Goal: Information Seeking & Learning: Learn about a topic

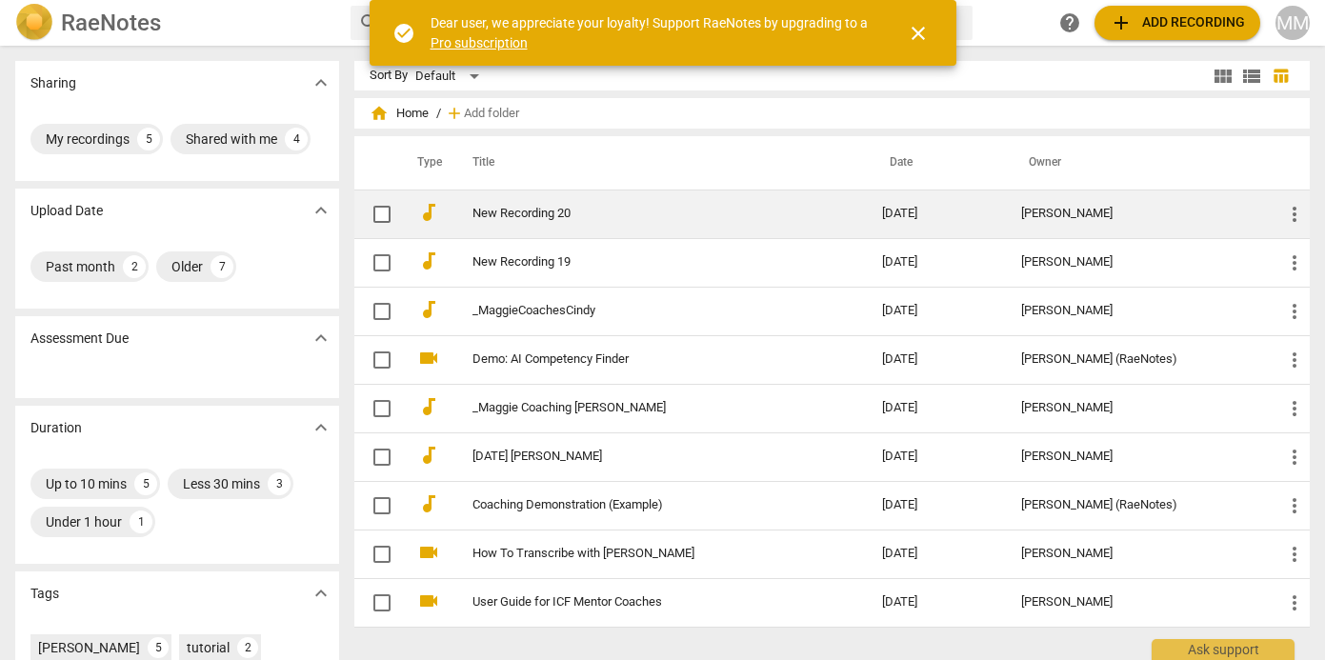
click at [734, 223] on td "New Recording 20" at bounding box center [659, 214] width 418 height 49
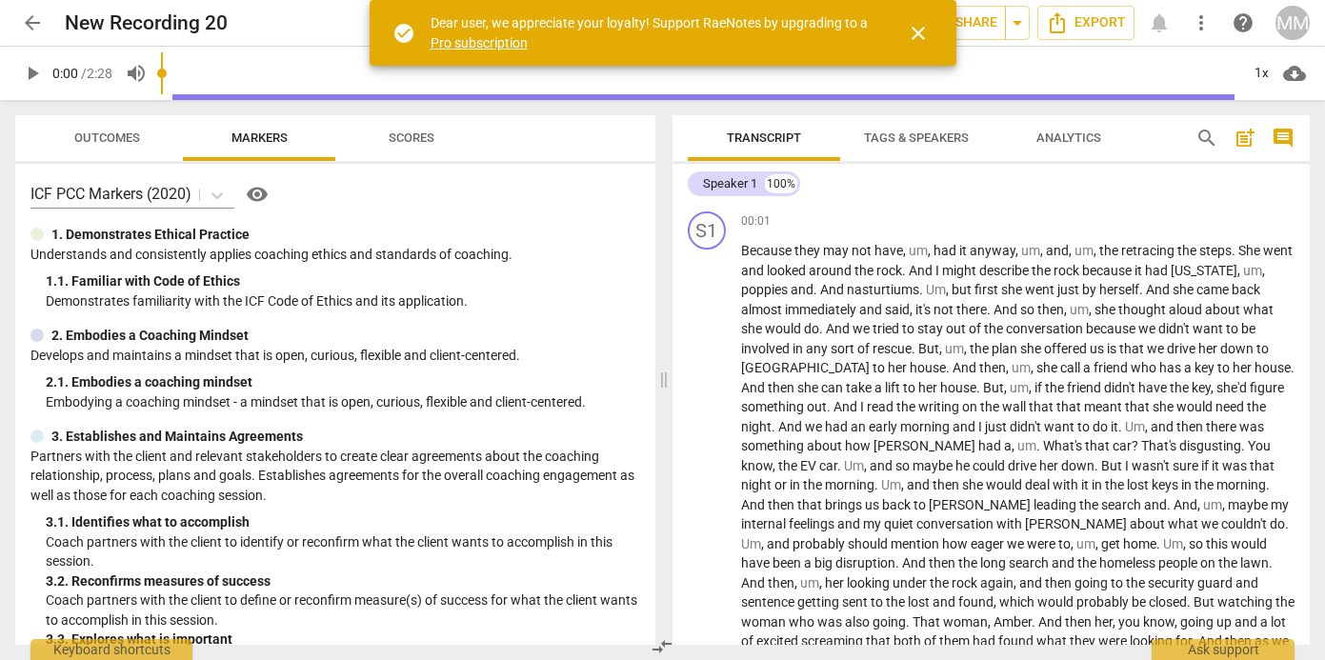
click at [270, 135] on span "Markers" at bounding box center [260, 138] width 56 height 14
click at [42, 194] on p "ICF PCC Markers (2020)" at bounding box center [110, 194] width 161 height 22
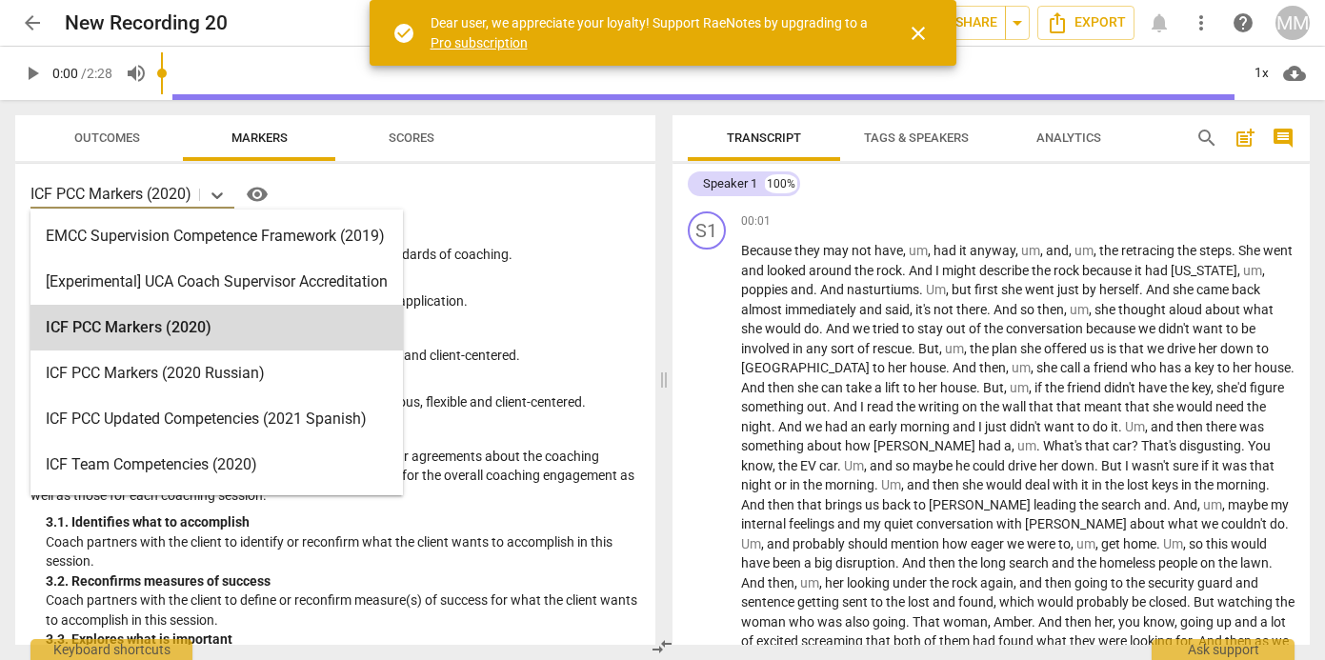
click at [42, 194] on p "ICF PCC Markers (2020)" at bounding box center [110, 194] width 161 height 22
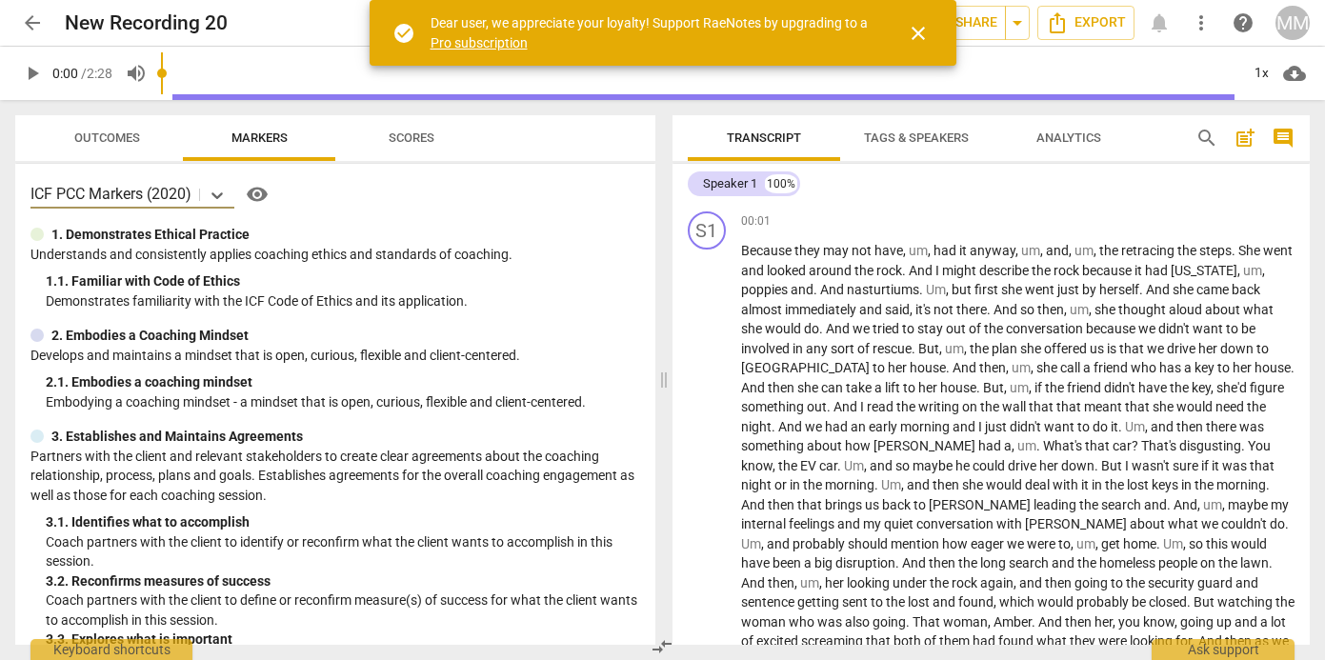
click at [49, 198] on p "ICF PCC Markers (2020)" at bounding box center [110, 194] width 161 height 22
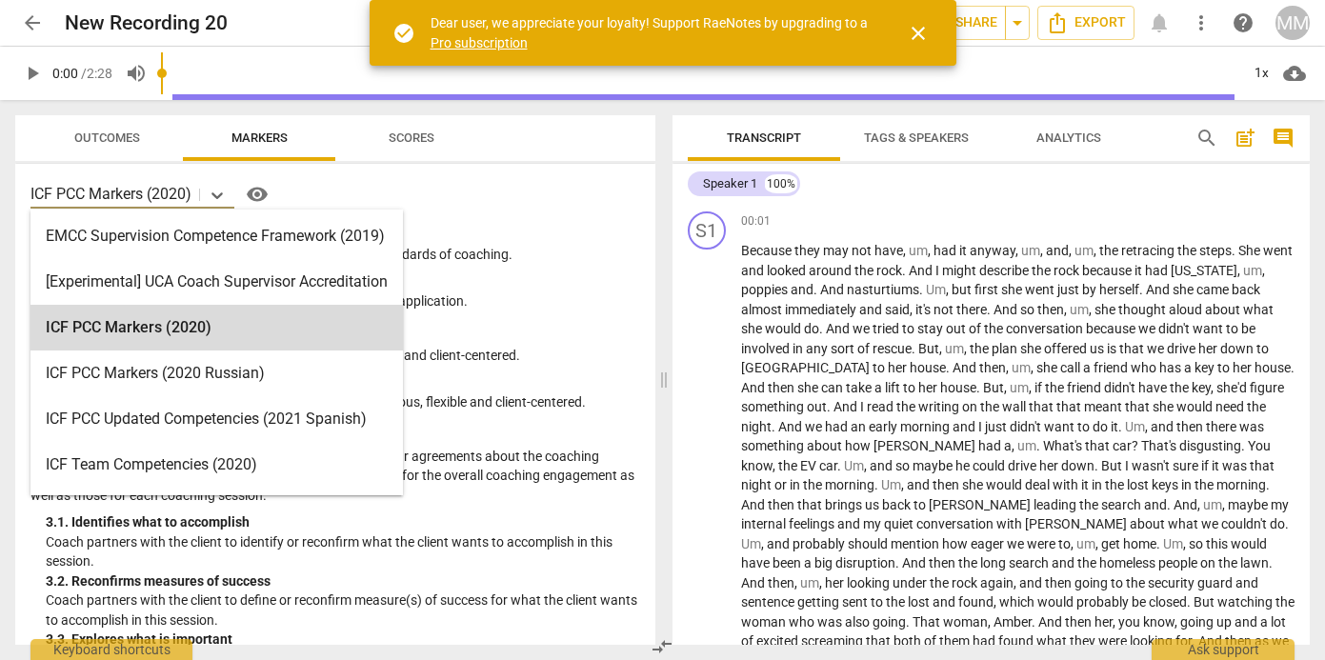
click at [49, 198] on p "ICF PCC Markers (2020)" at bounding box center [110, 194] width 161 height 22
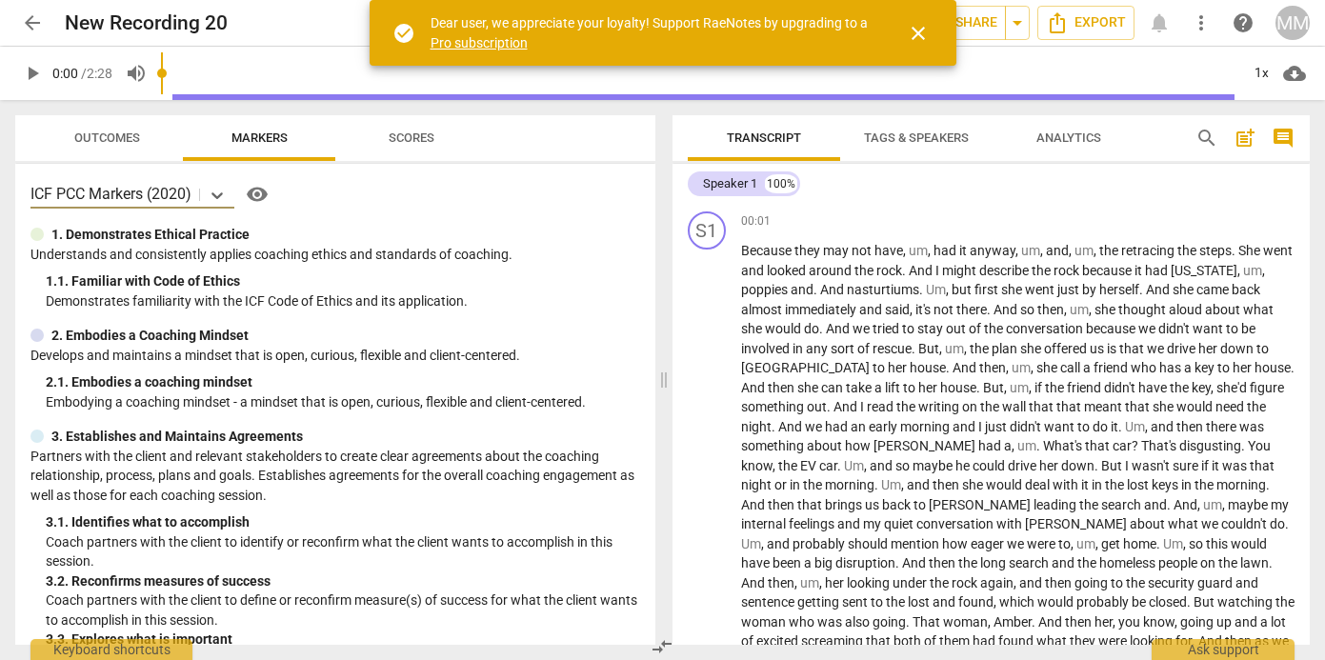
click at [49, 198] on p "ICF PCC Markers (2020)" at bounding box center [110, 194] width 161 height 22
drag, startPoint x: 30, startPoint y: 197, endPoint x: 192, endPoint y: 197, distance: 162.9
click at [192, 197] on p "ICF PCC Markers (2020)" at bounding box center [110, 194] width 161 height 22
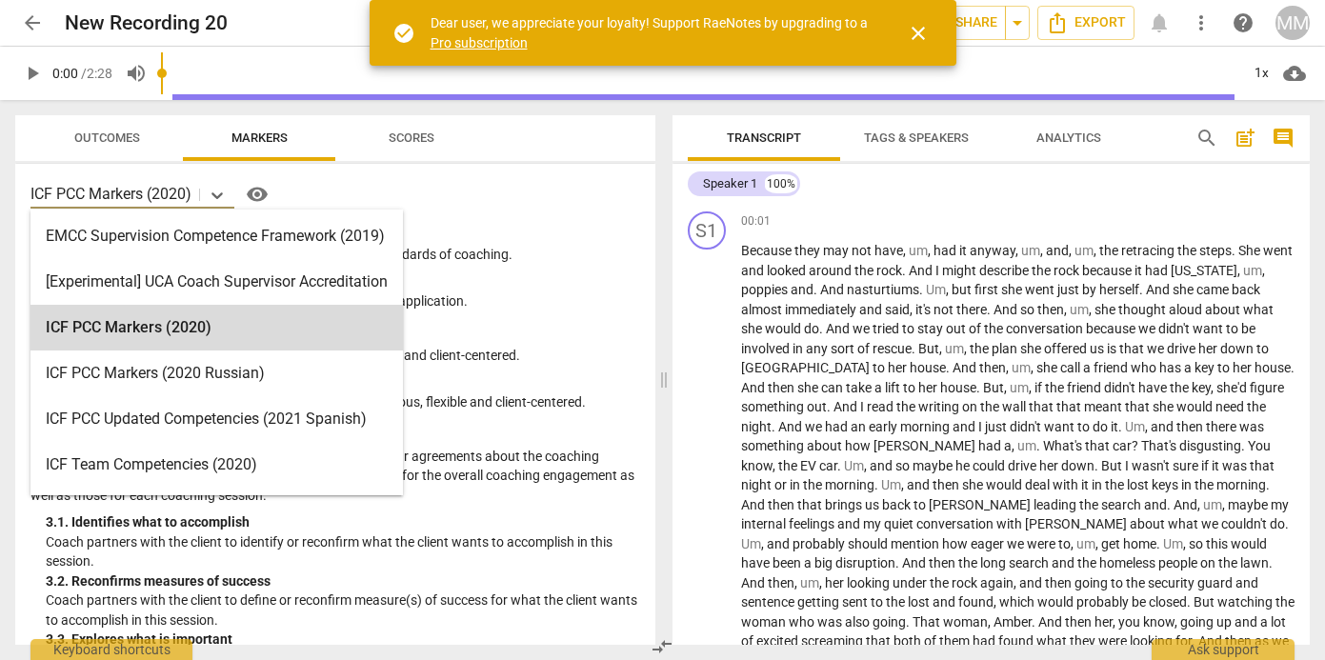
drag, startPoint x: 194, startPoint y: 196, endPoint x: 94, endPoint y: 193, distance: 100.1
click at [94, 194] on div "ICF PCC Markers (2020)" at bounding box center [114, 195] width 169 height 28
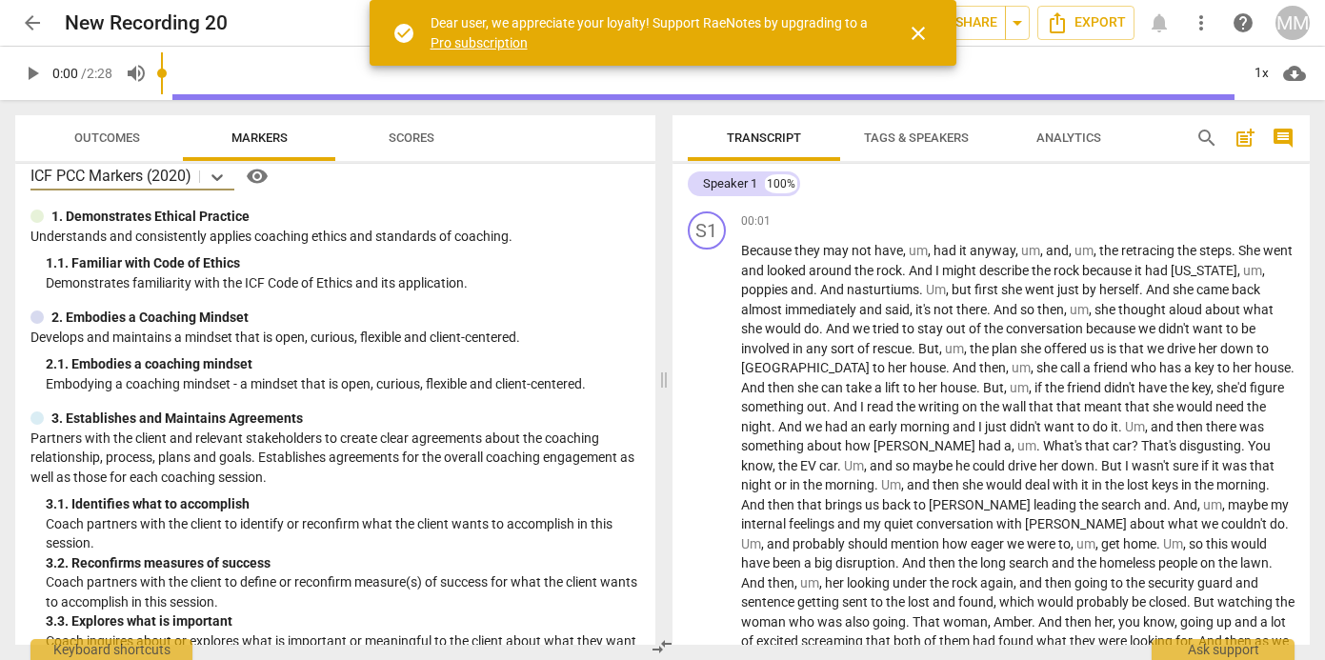
scroll to position [14, 0]
